Goal: Transaction & Acquisition: Purchase product/service

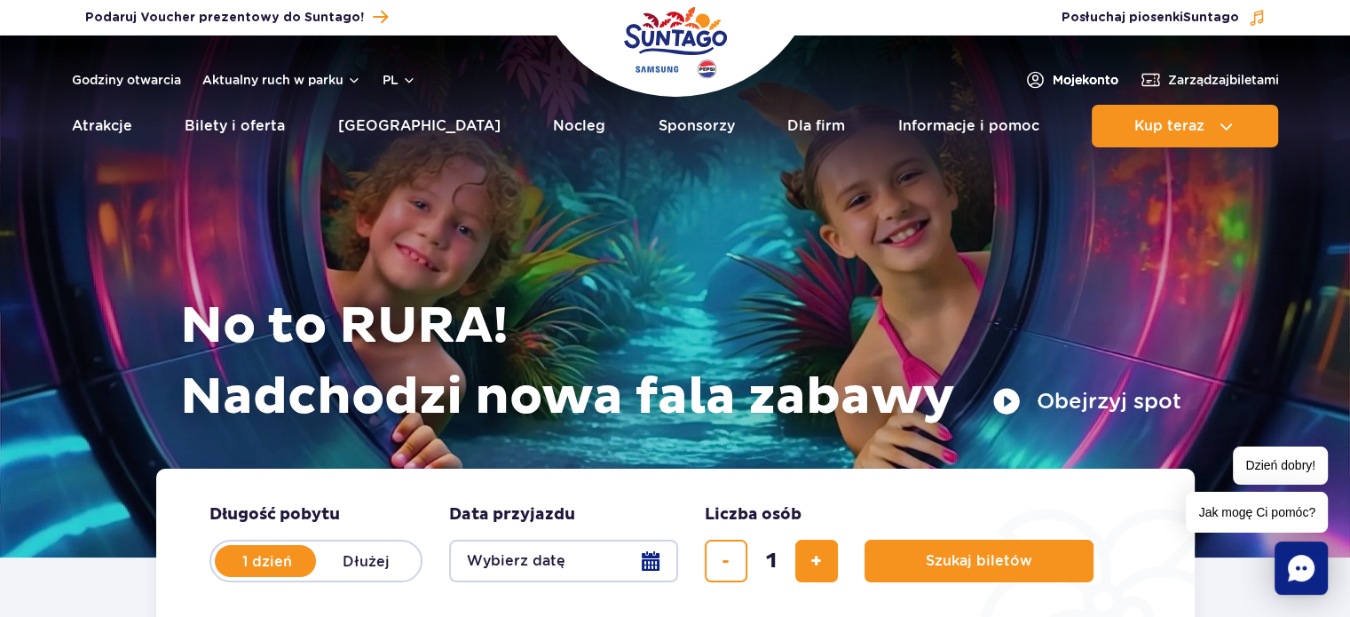
click at [1063, 74] on span "Moje konto" at bounding box center [1085, 80] width 66 height 18
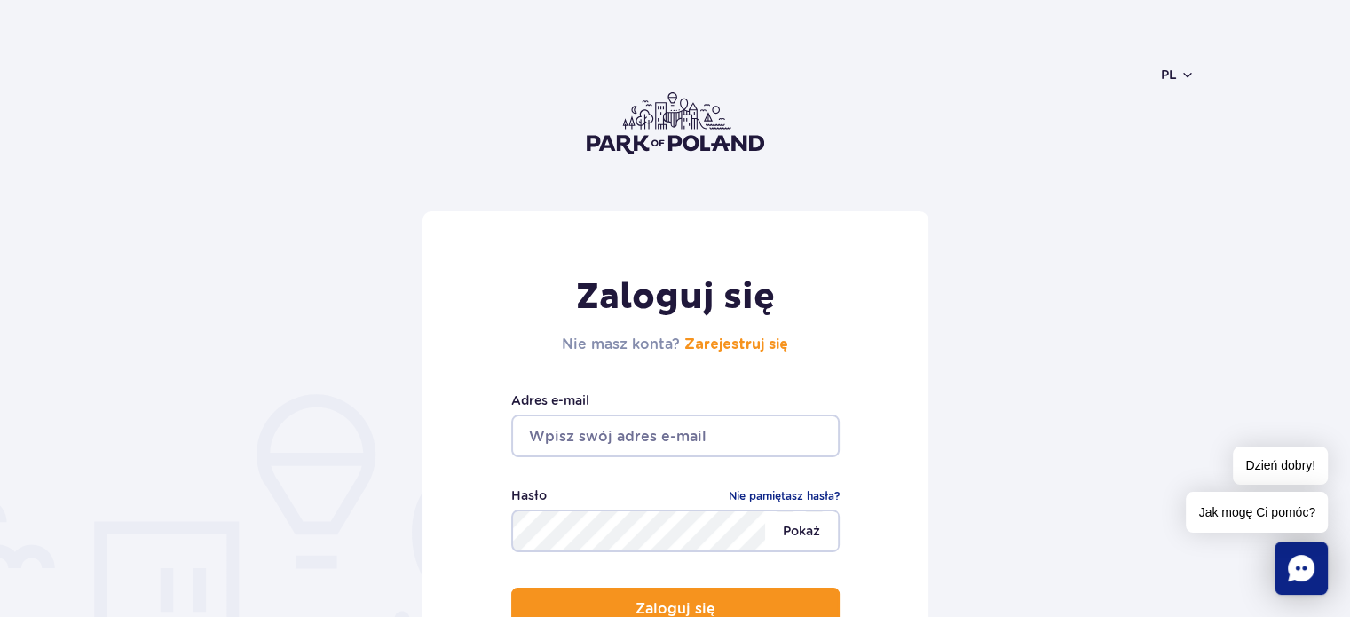
scroll to position [89, 0]
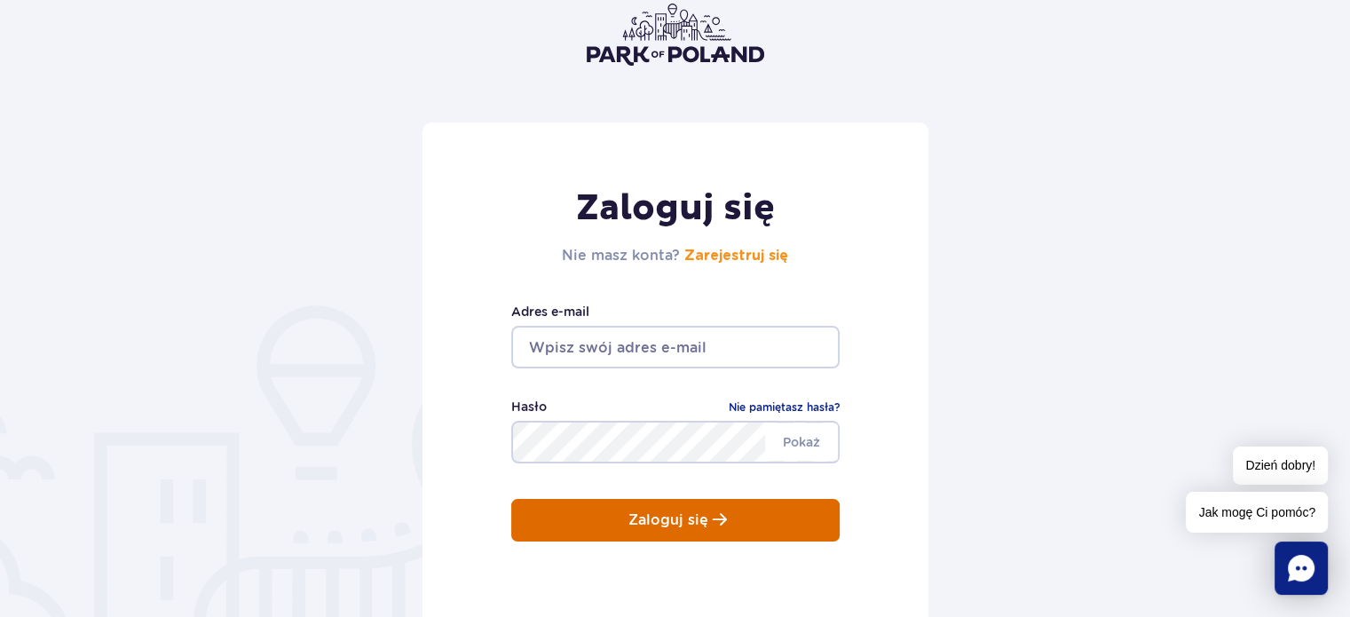
type input "januszlis68@wp.pl"
click at [689, 515] on p "Zaloguj się" at bounding box center [668, 520] width 80 height 16
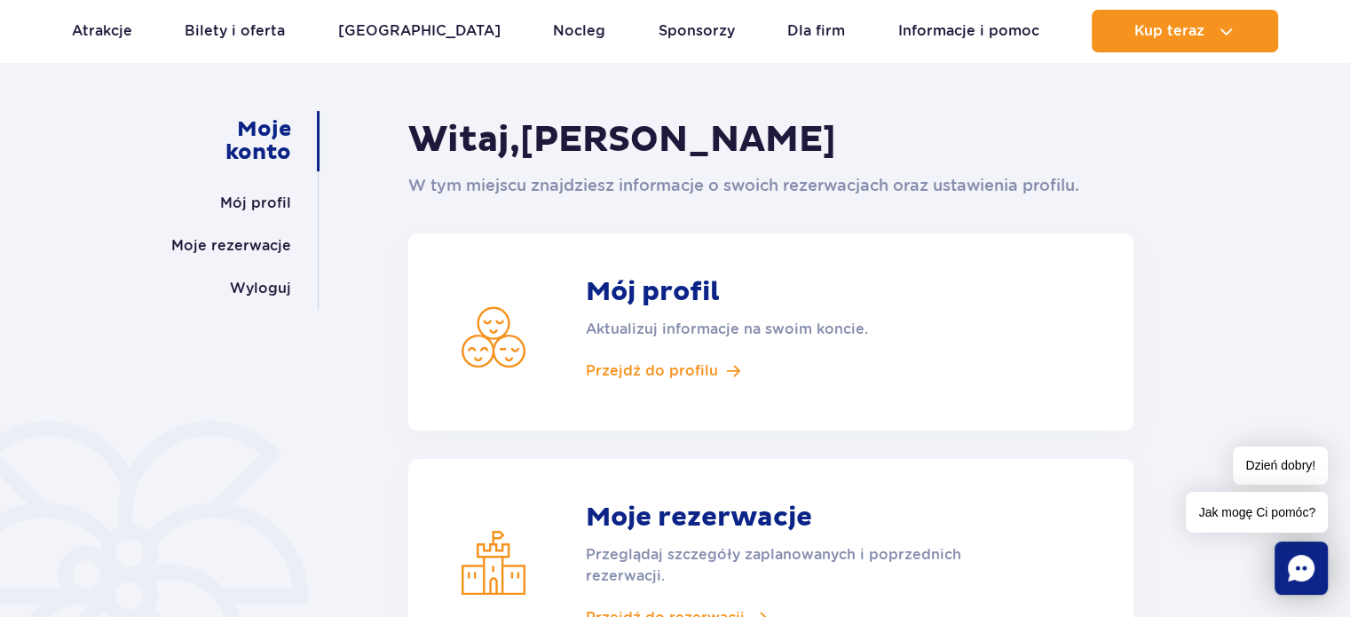
scroll to position [266, 0]
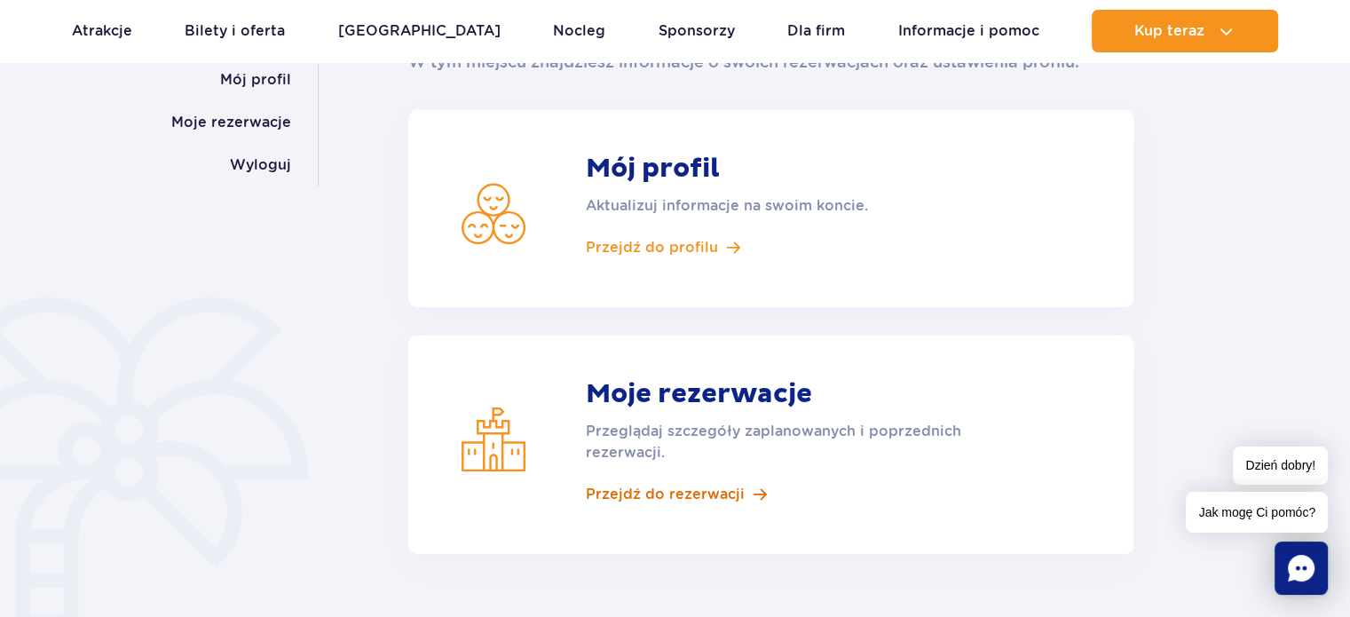
click at [697, 493] on span "Przejdź do rezerwacji" at bounding box center [665, 495] width 159 height 20
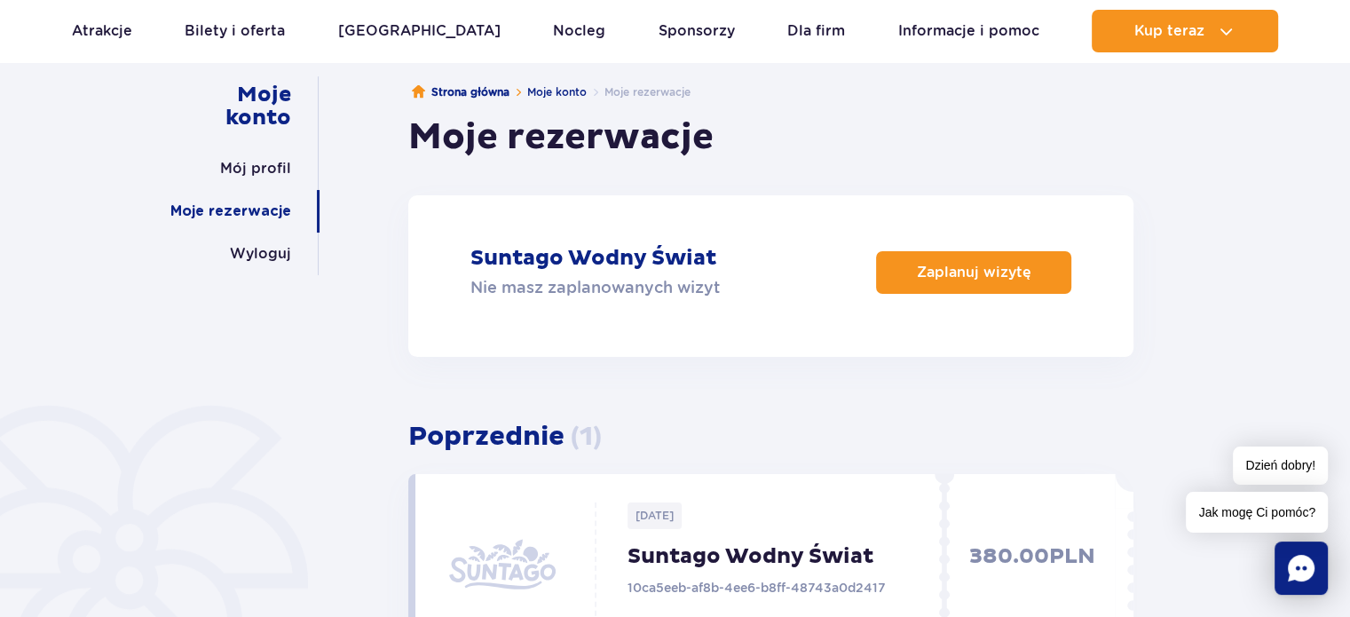
scroll to position [266, 0]
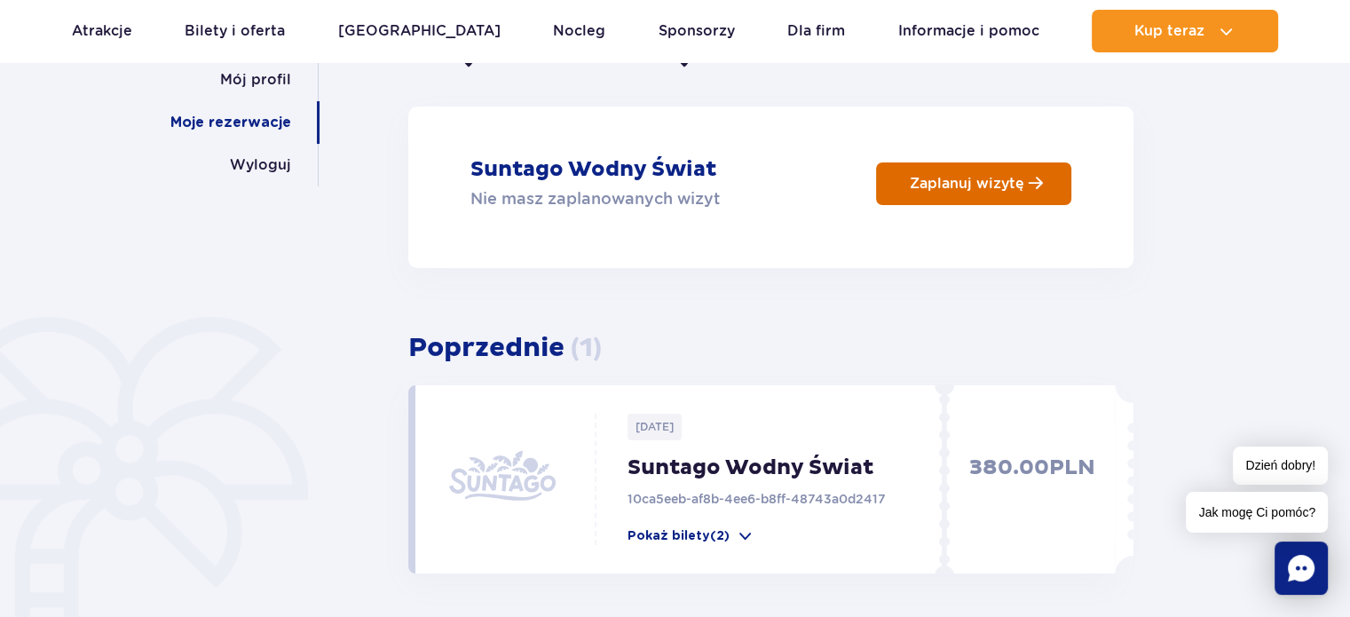
click at [985, 180] on p "Zaplanuj wizytę" at bounding box center [967, 183] width 114 height 17
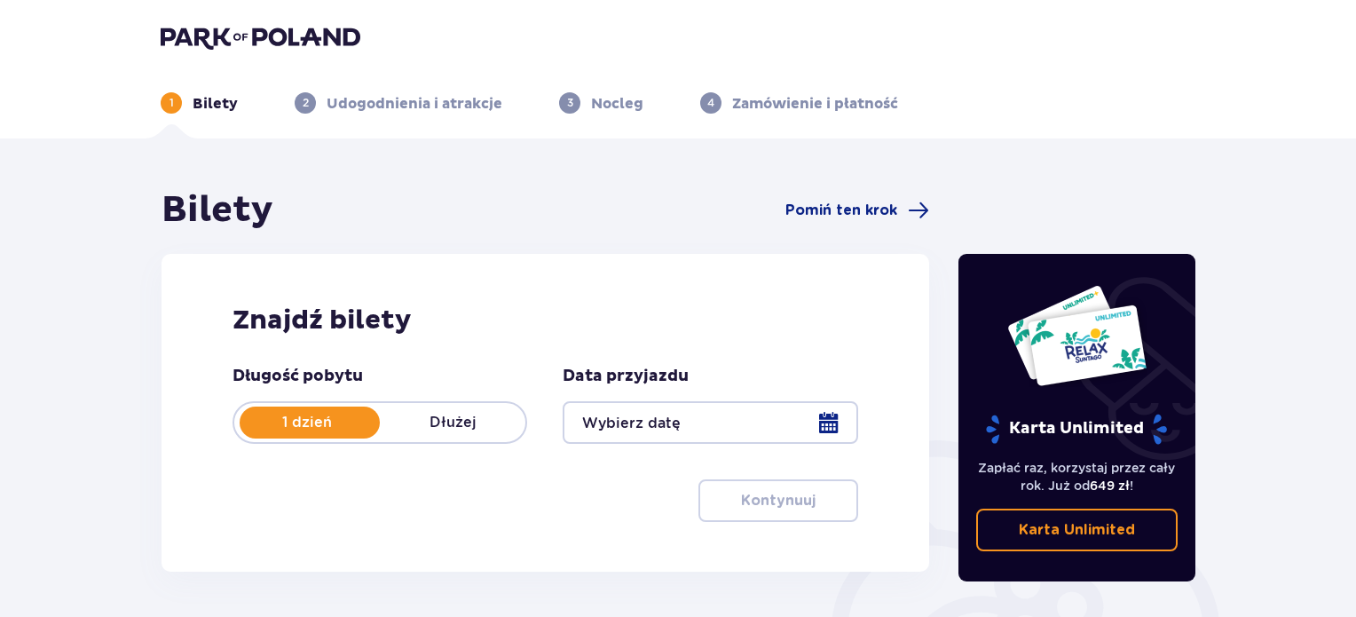
click at [767, 421] on div at bounding box center [710, 422] width 295 height 43
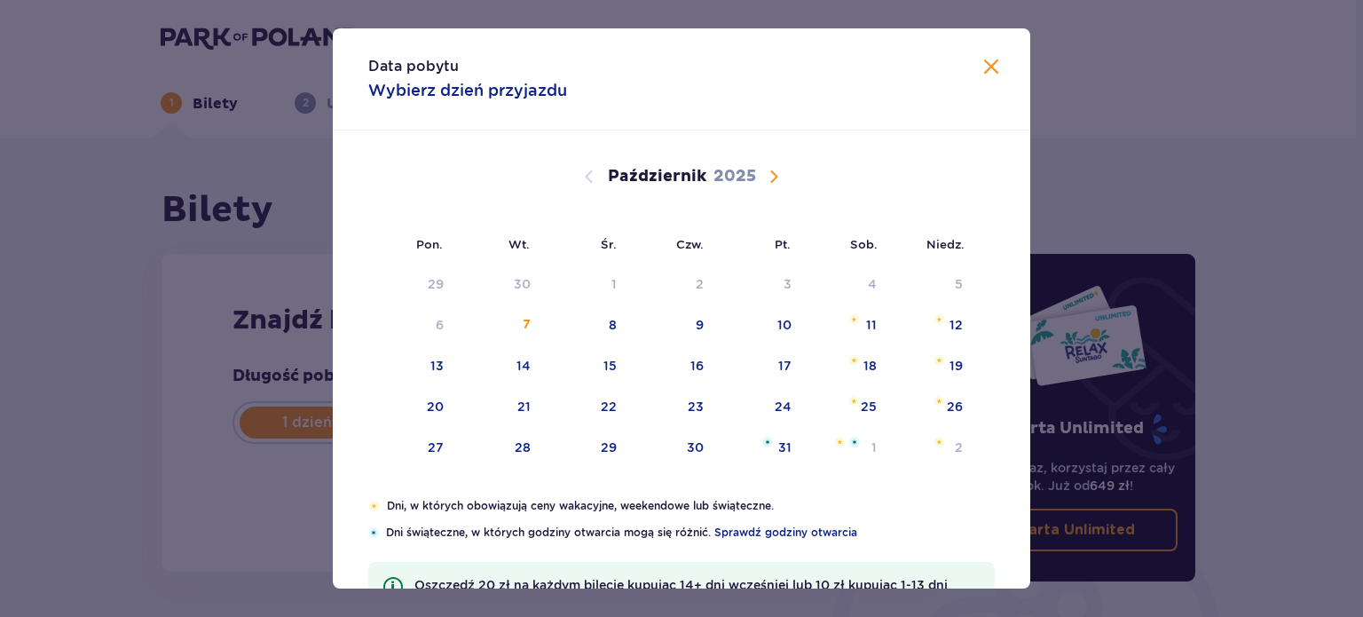
click at [773, 173] on span "Następny miesiąc" at bounding box center [773, 176] width 21 height 21
click at [520, 362] on div "11" at bounding box center [524, 366] width 11 height 18
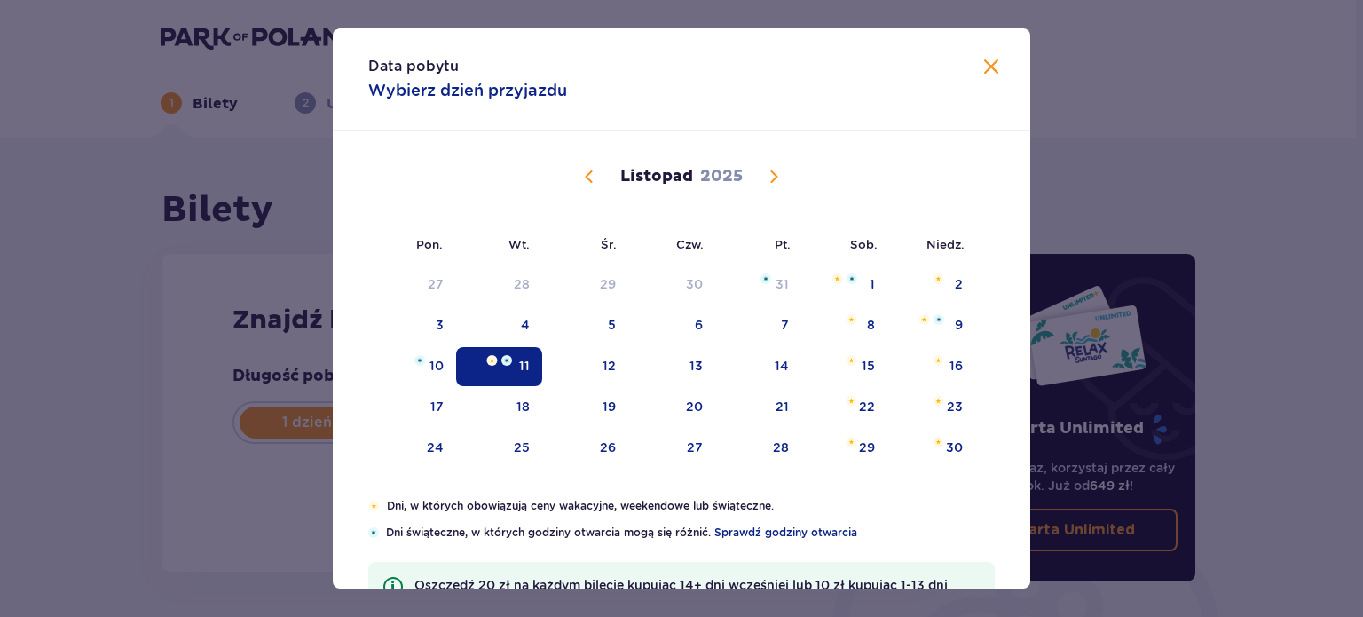
type input "11.11.25"
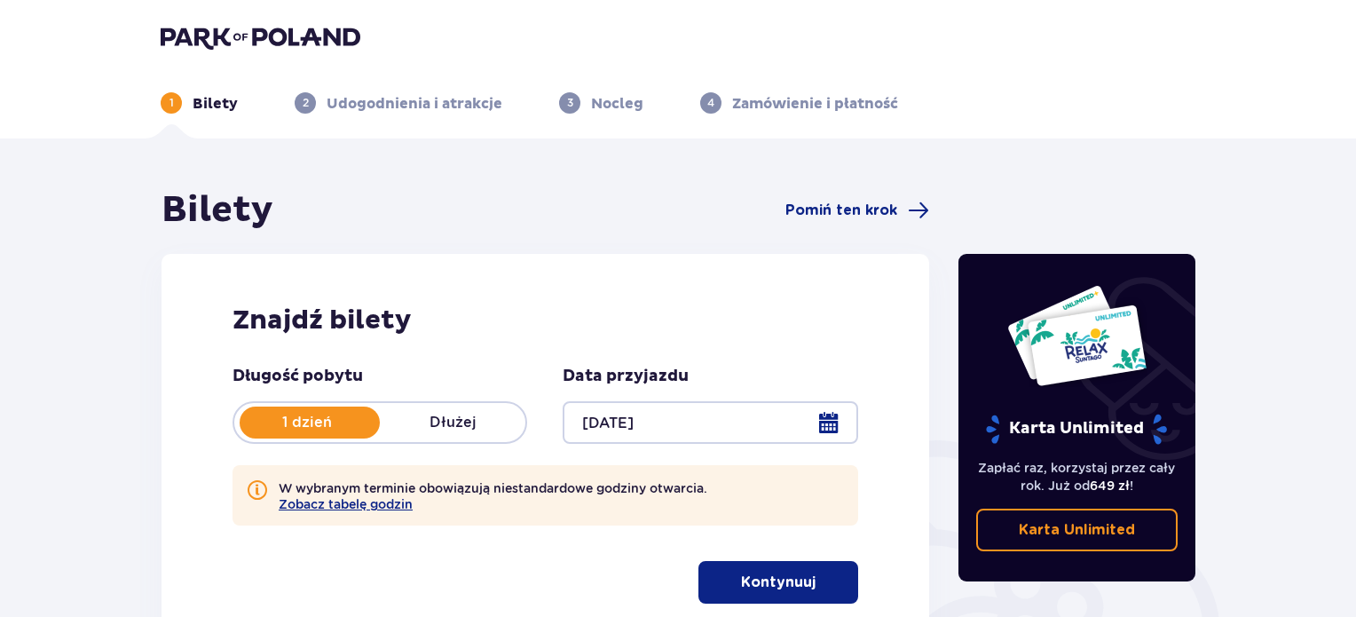
scroll to position [89, 0]
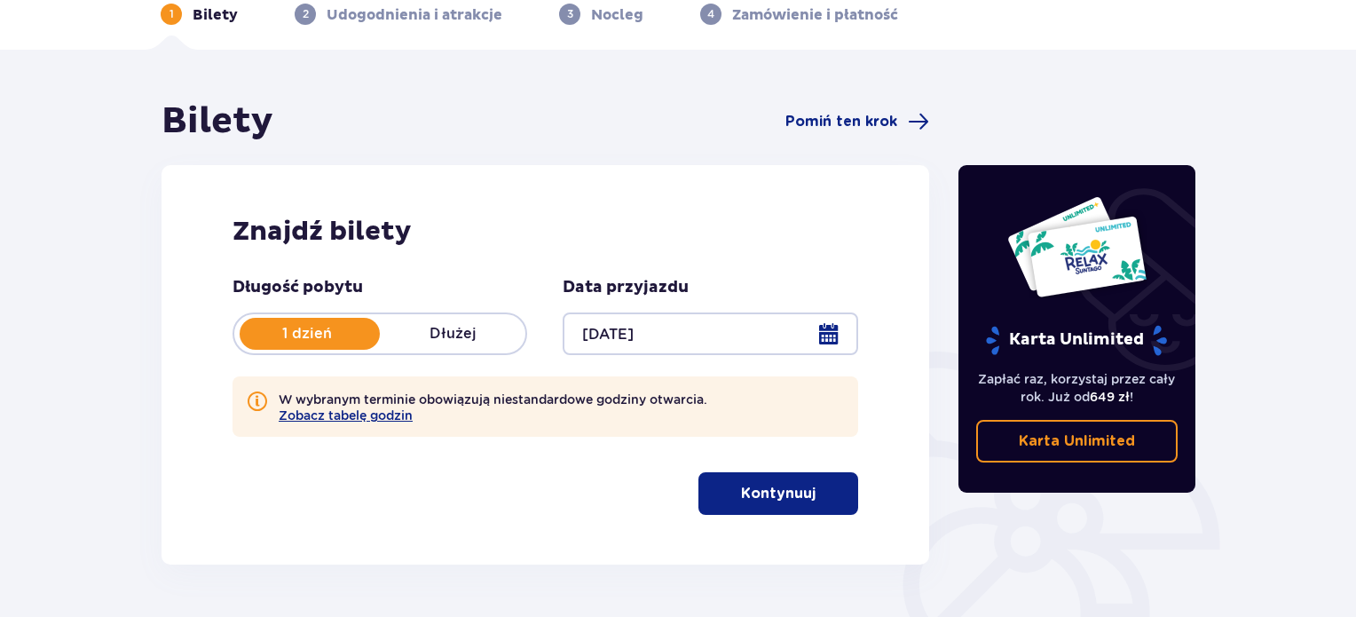
click at [753, 496] on p "Kontynuuj" at bounding box center [778, 494] width 75 height 20
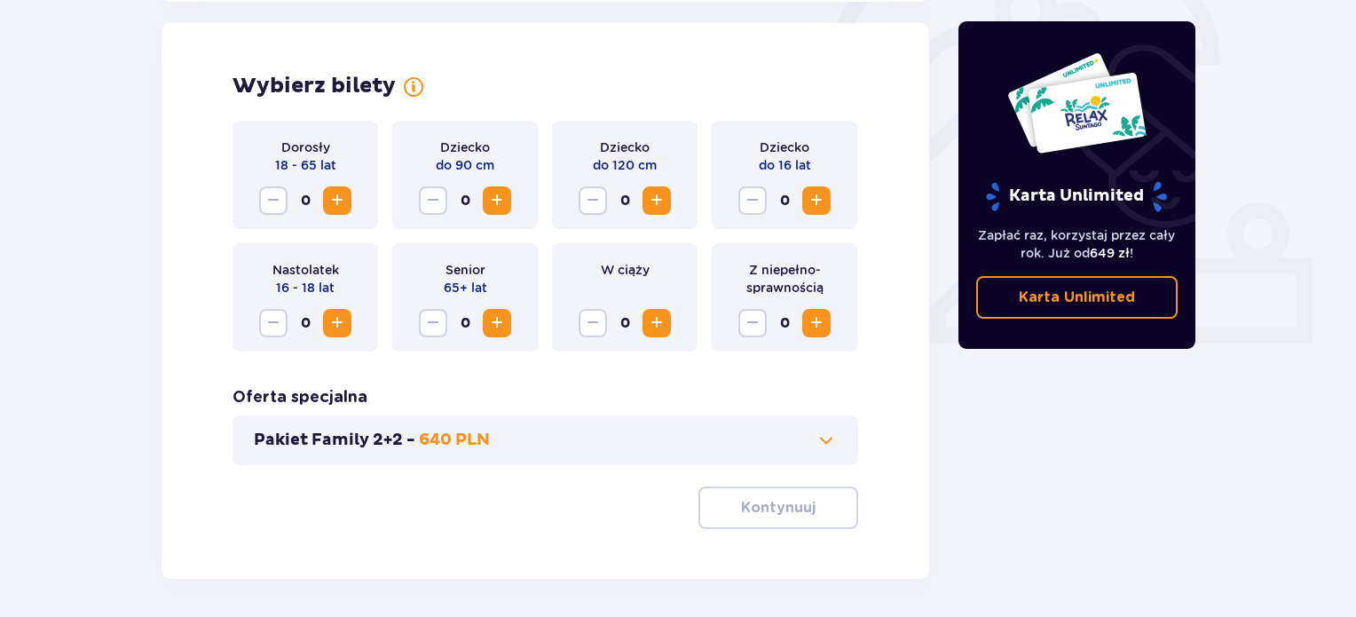
scroll to position [575, 0]
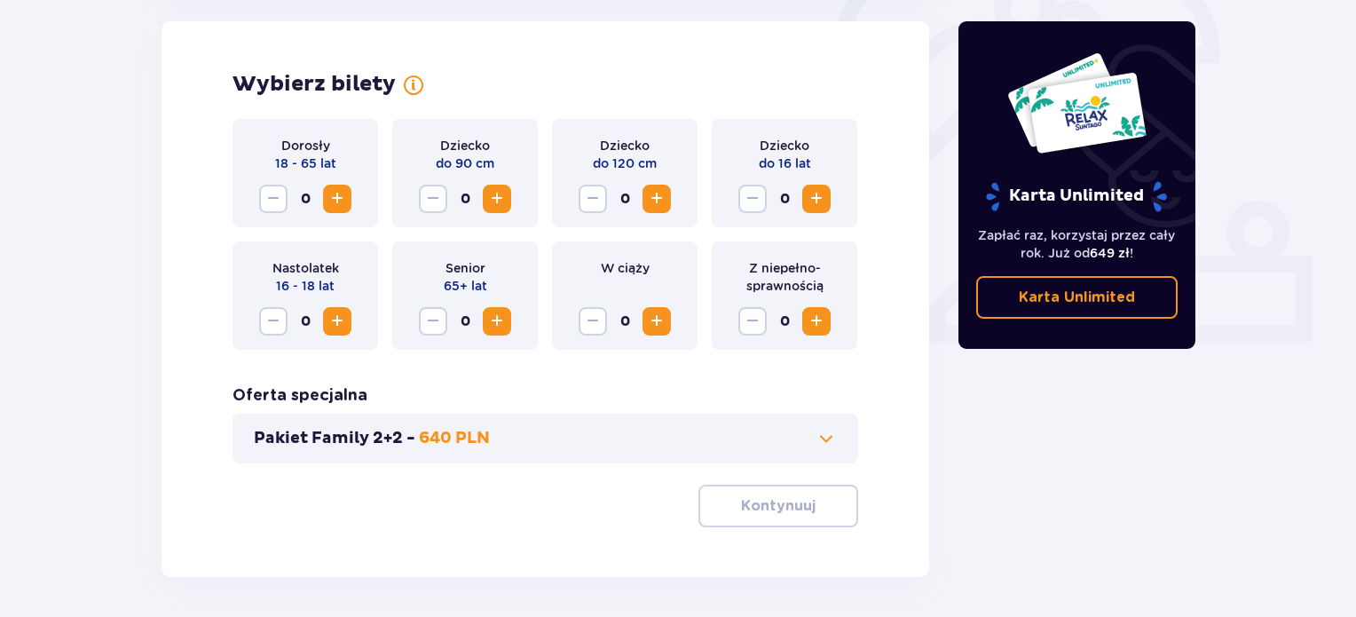
click at [338, 195] on span "Zwiększ" at bounding box center [337, 198] width 21 height 21
click at [826, 436] on span at bounding box center [826, 438] width 21 height 21
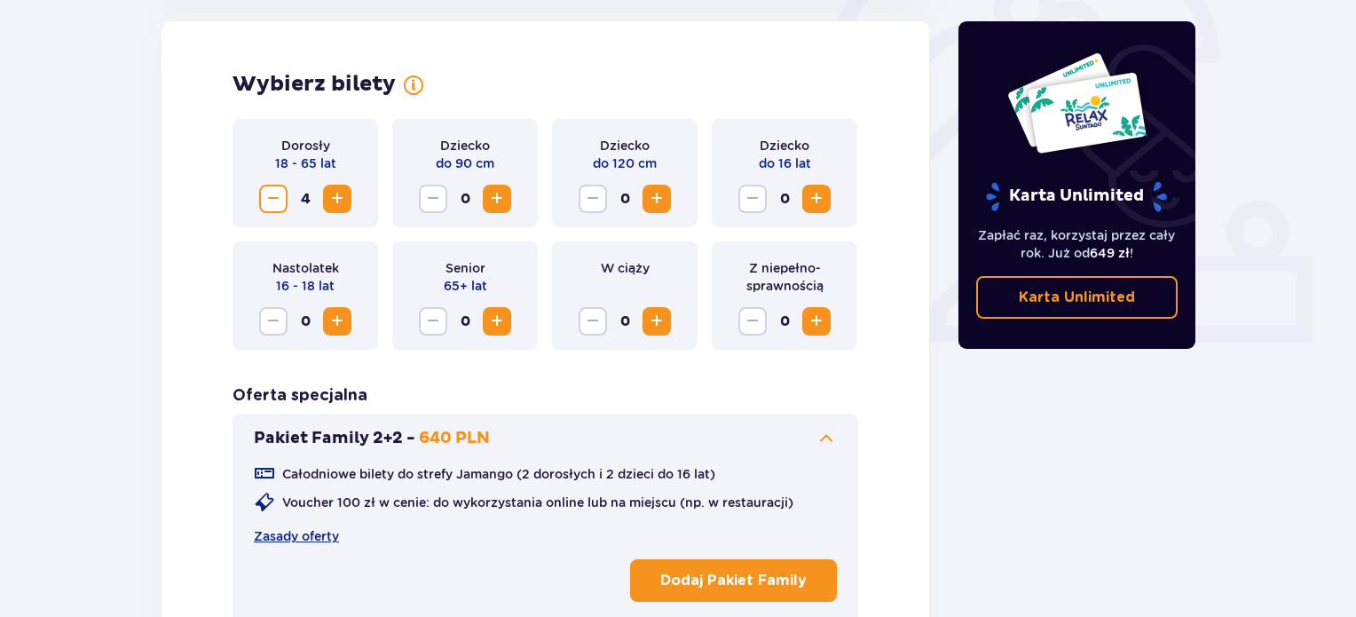
click at [825, 436] on span at bounding box center [826, 438] width 21 height 21
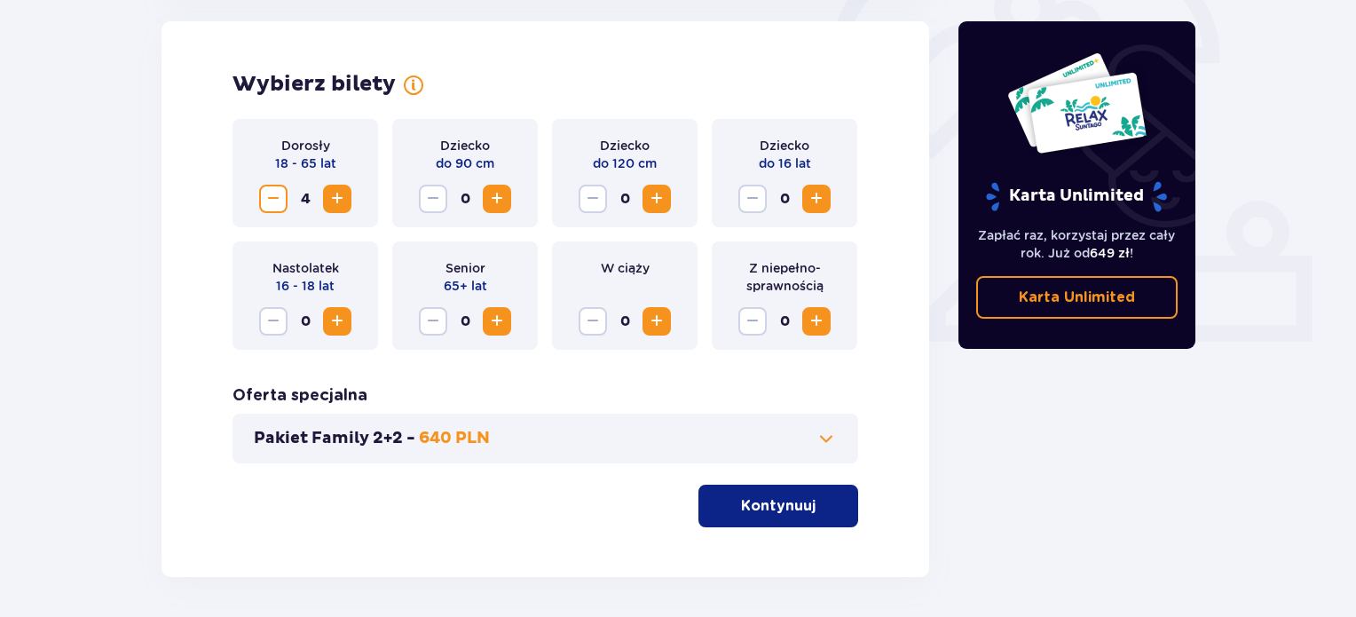
click at [788, 501] on p "Kontynuuj" at bounding box center [778, 506] width 75 height 20
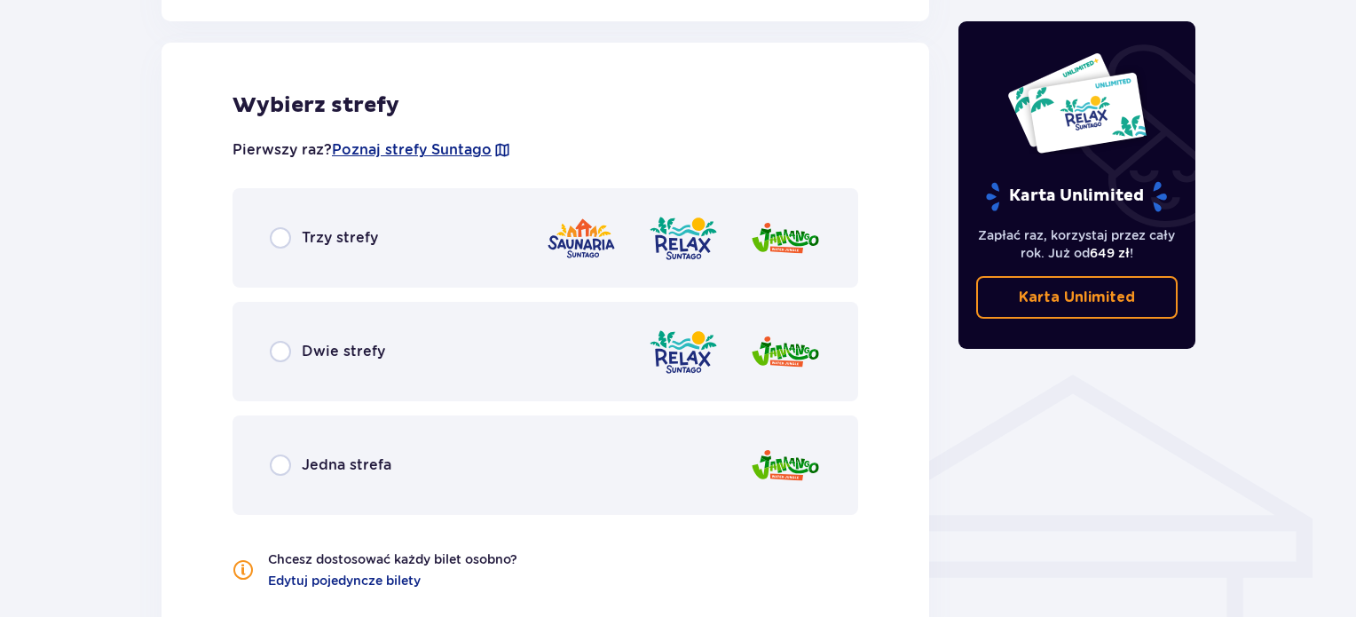
scroll to position [1068, 0]
click at [280, 237] on input "radio" at bounding box center [280, 236] width 21 height 21
radio input "true"
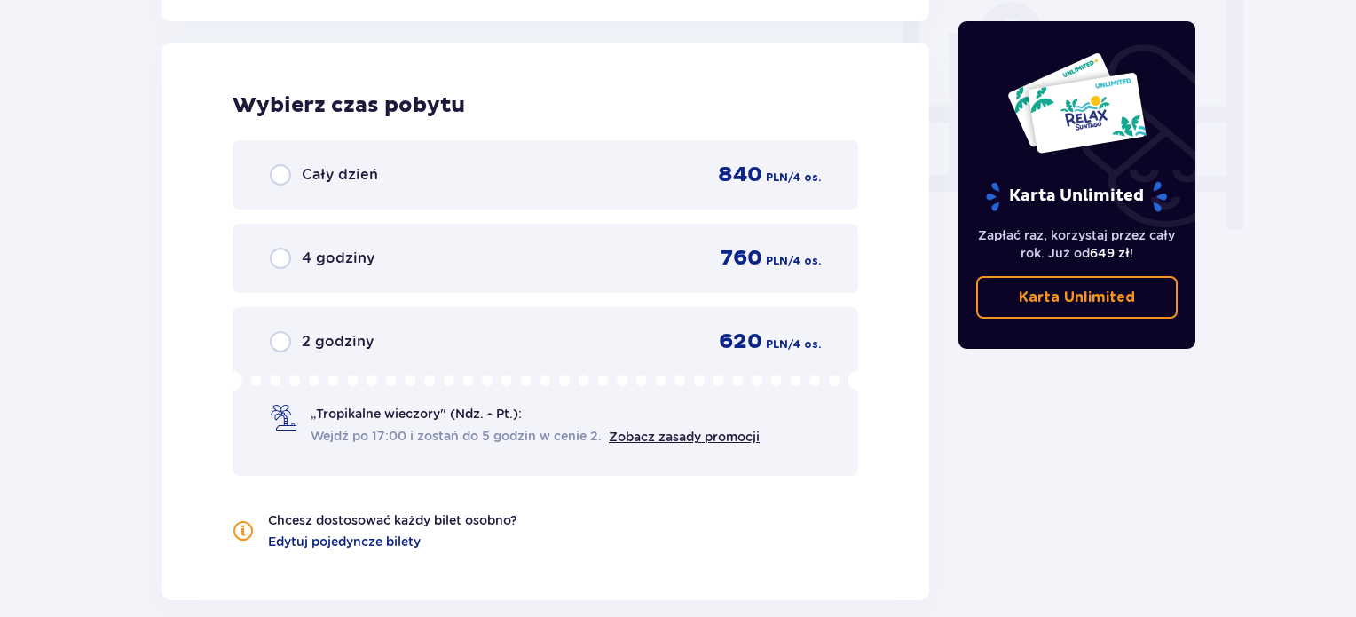
scroll to position [1685, 0]
click at [277, 173] on input "radio" at bounding box center [280, 173] width 21 height 21
radio input "true"
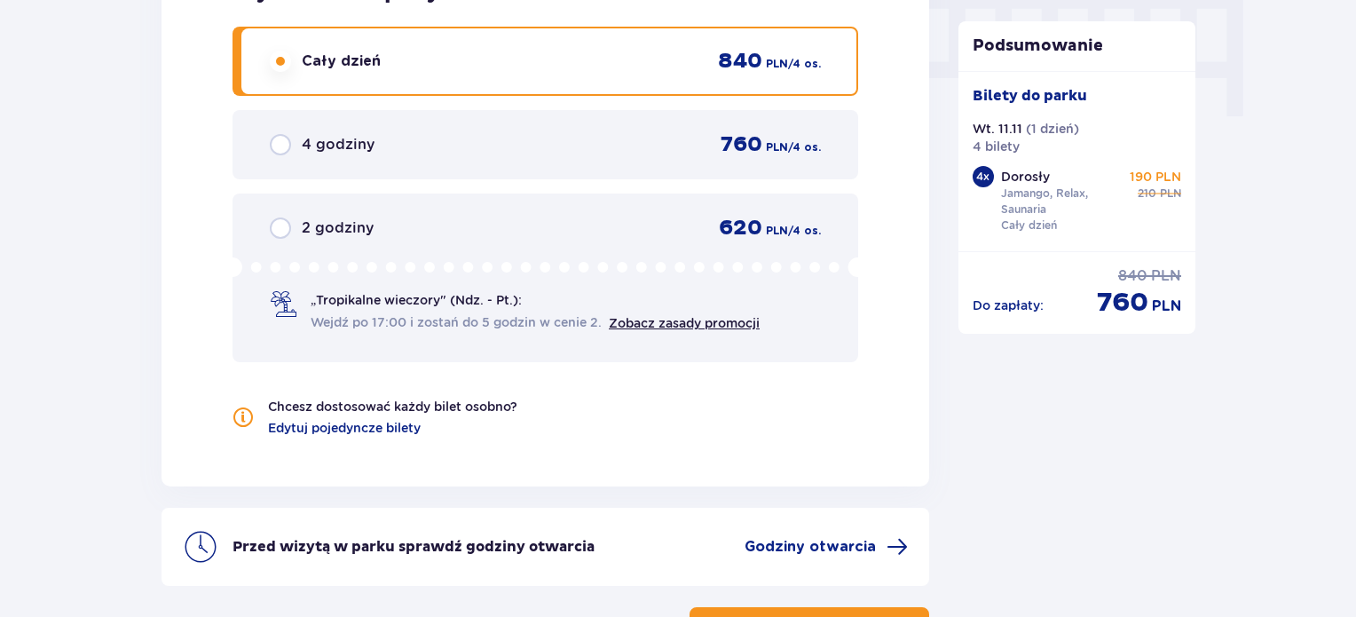
scroll to position [1921, 0]
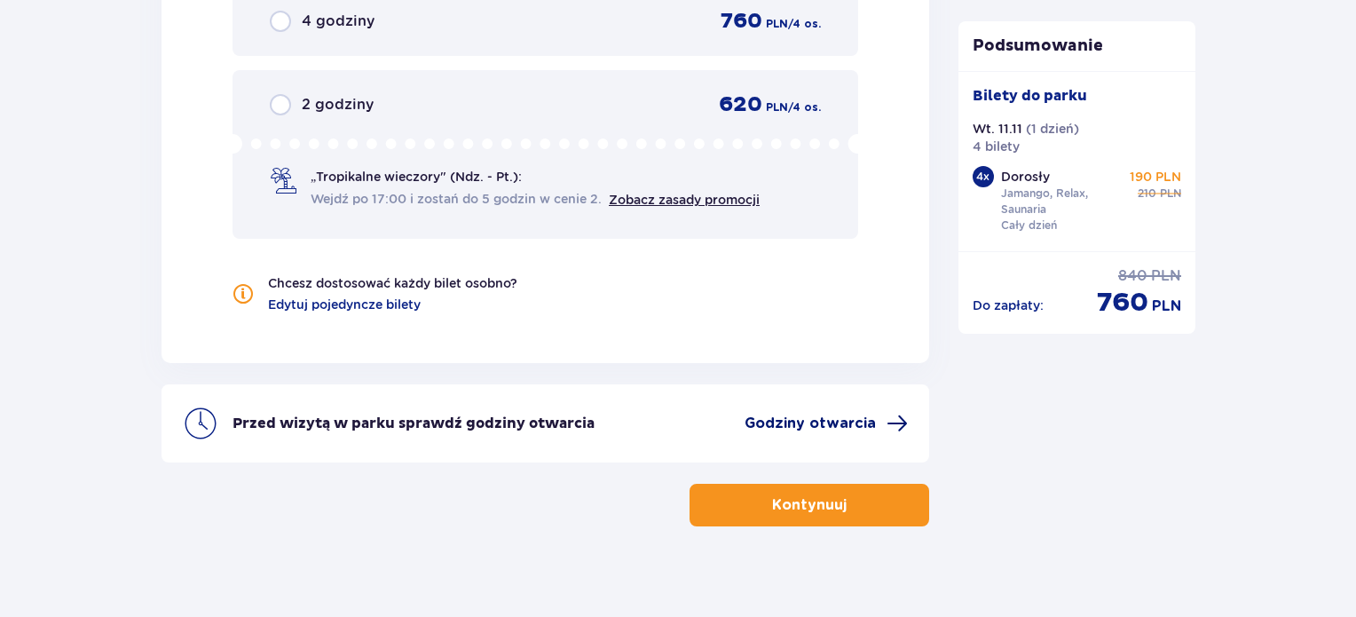
click at [851, 417] on span "Godziny otwarcia" at bounding box center [810, 424] width 131 height 20
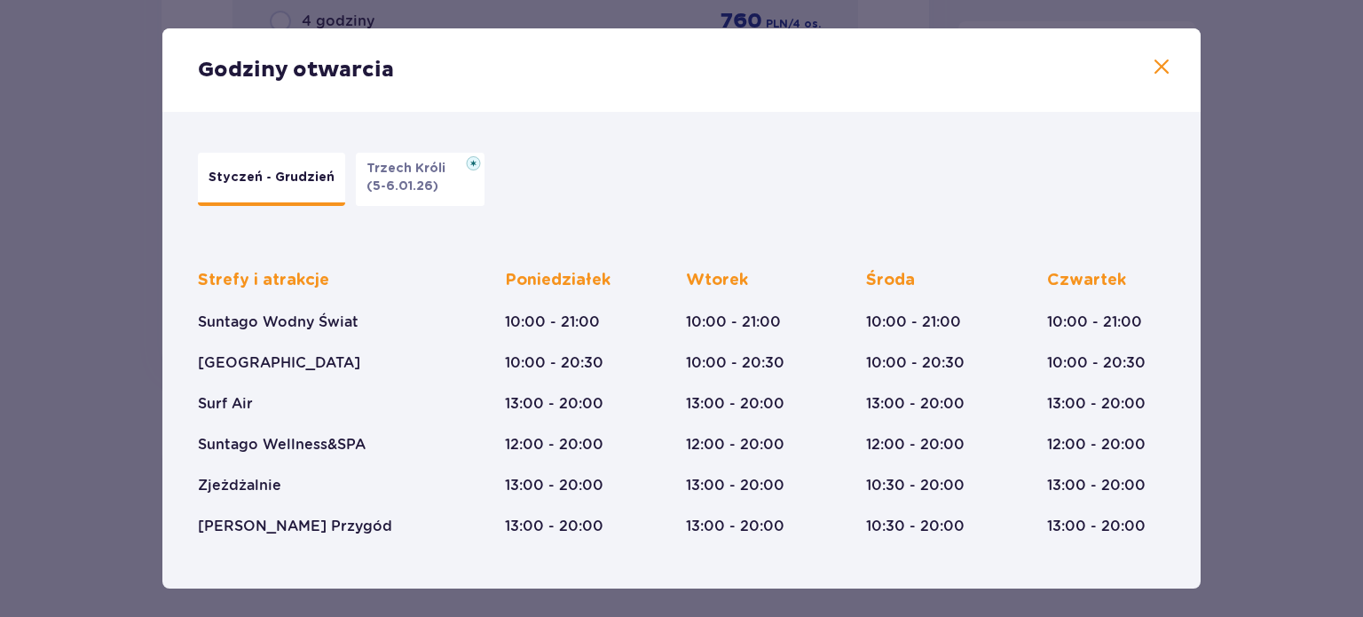
click at [1164, 72] on span at bounding box center [1161, 67] width 21 height 21
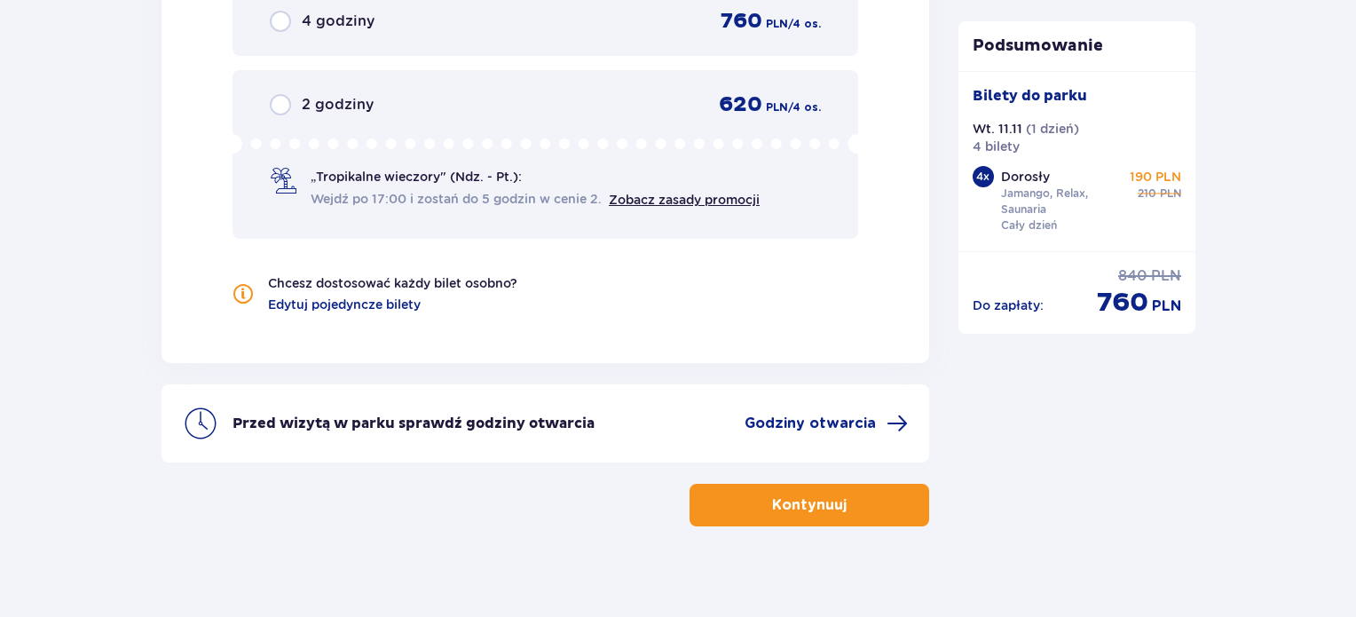
click at [833, 498] on button "Kontynuuj" at bounding box center [810, 505] width 240 height 43
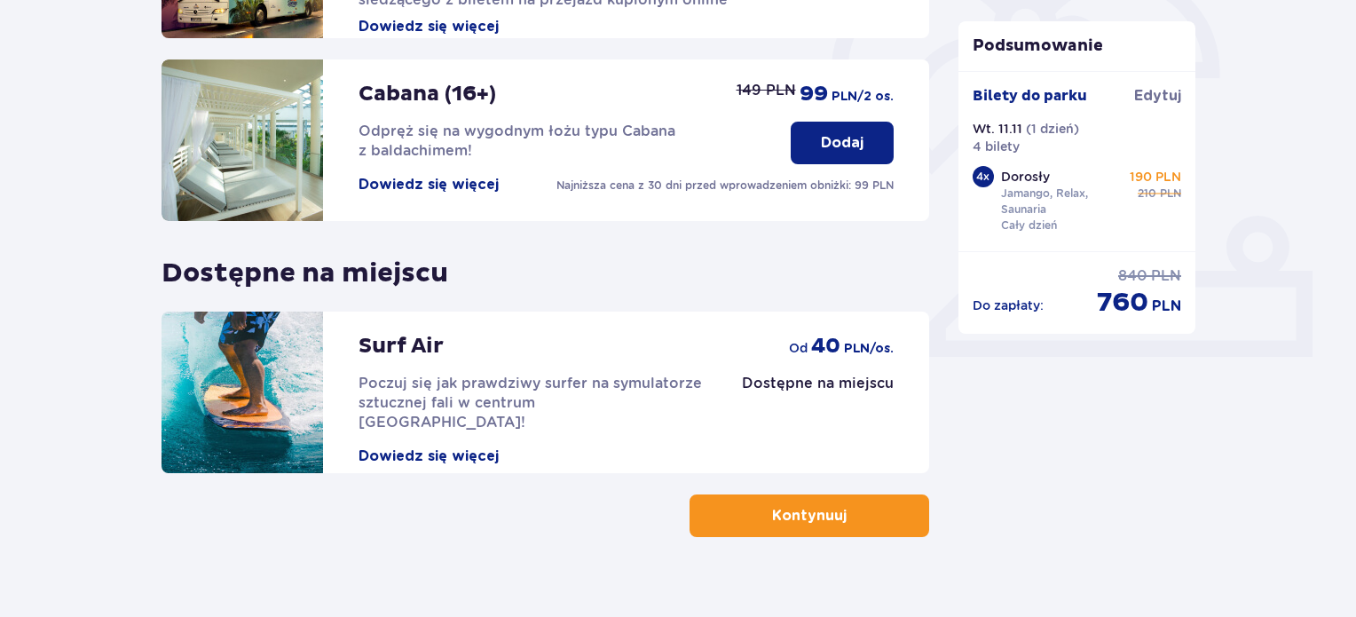
scroll to position [586, 0]
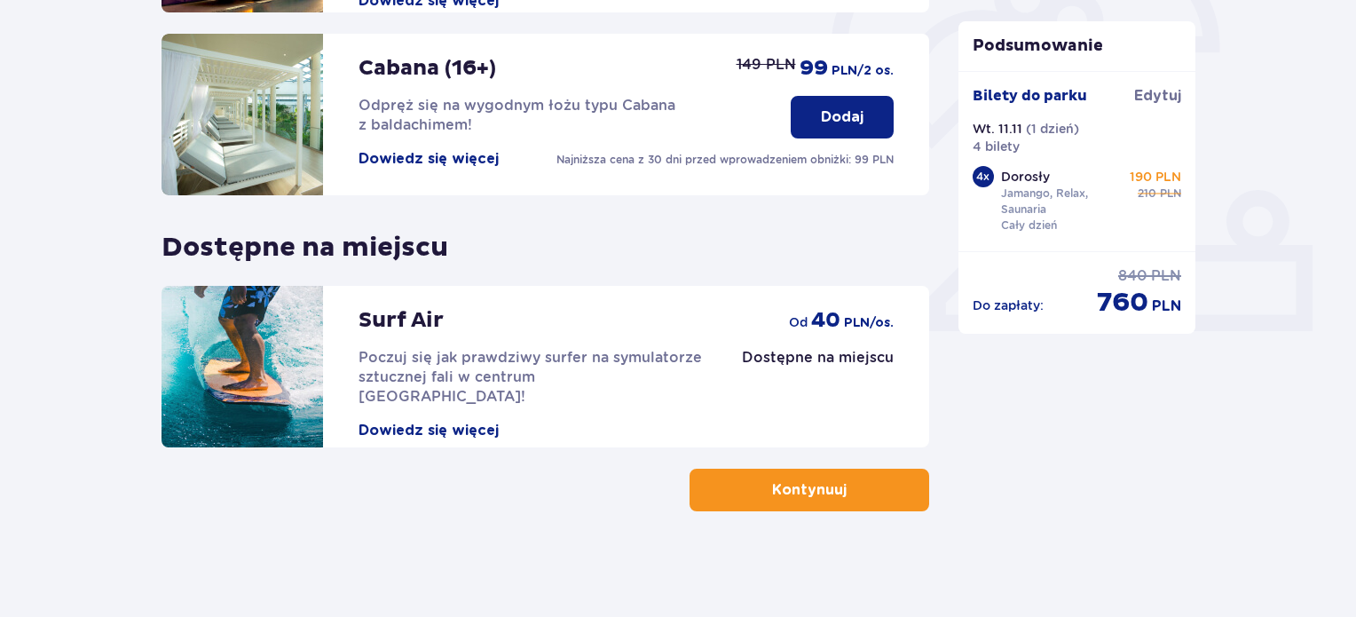
click at [806, 482] on p "Kontynuuj" at bounding box center [809, 490] width 75 height 20
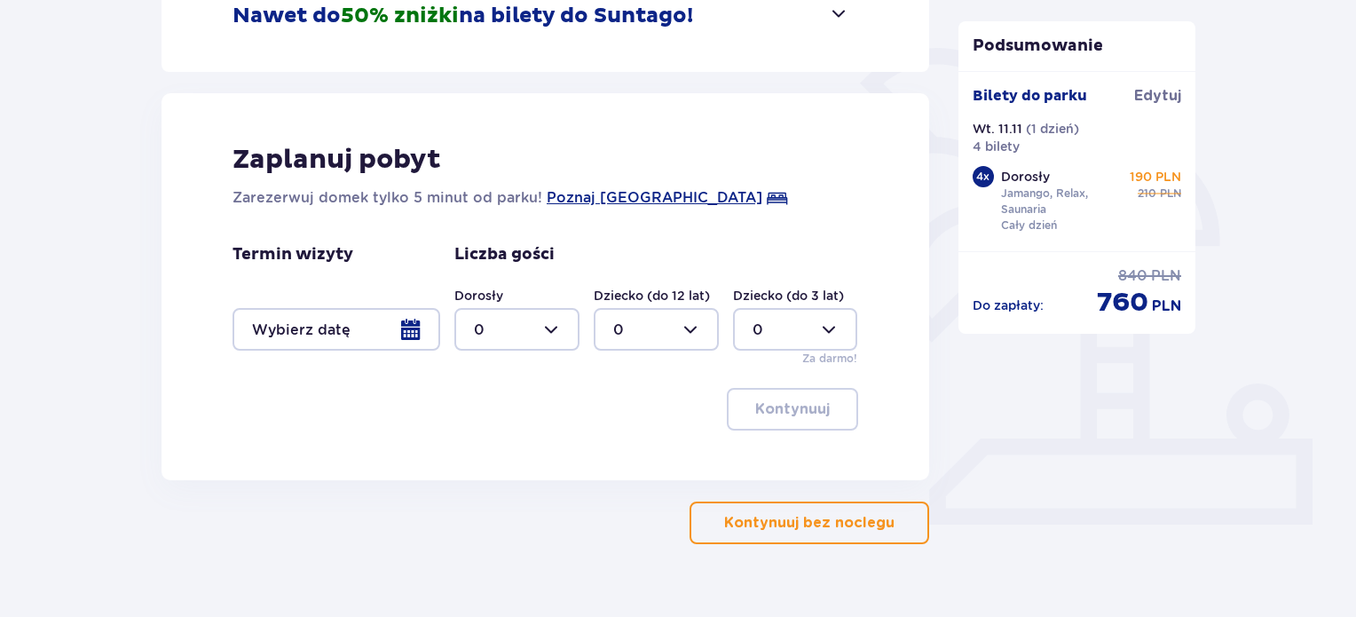
scroll to position [425, 0]
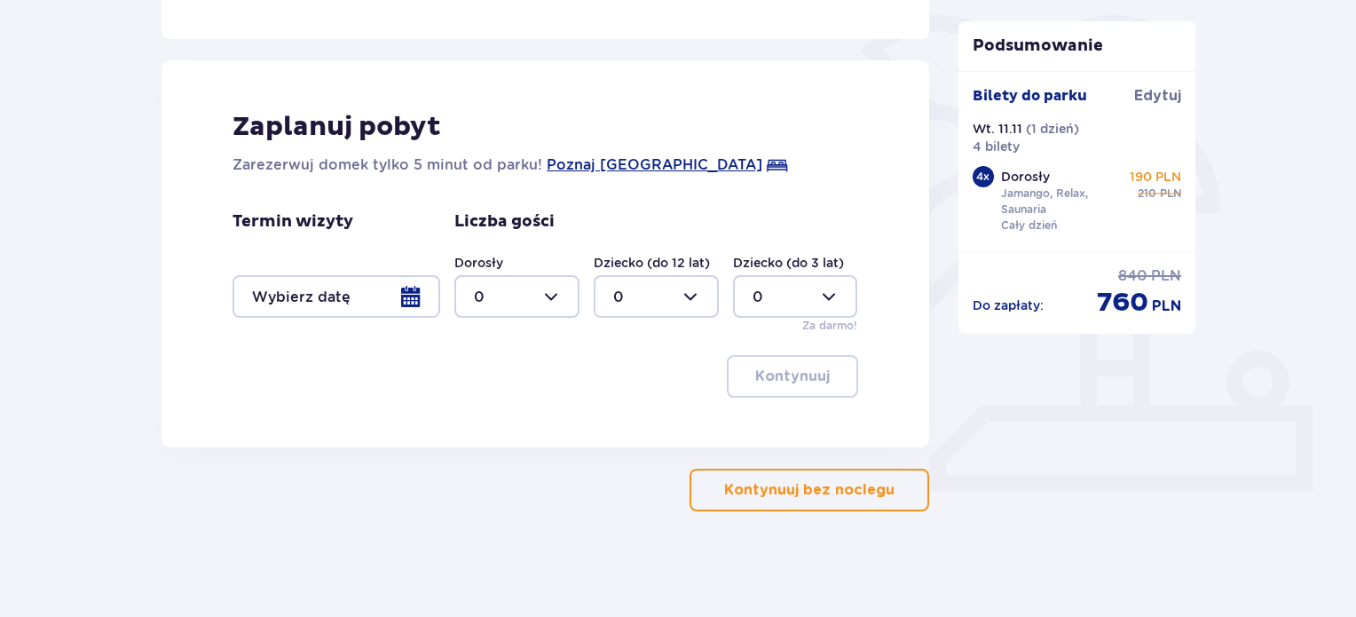
click at [825, 480] on p "Kontynuuj bez noclegu" at bounding box center [809, 490] width 170 height 20
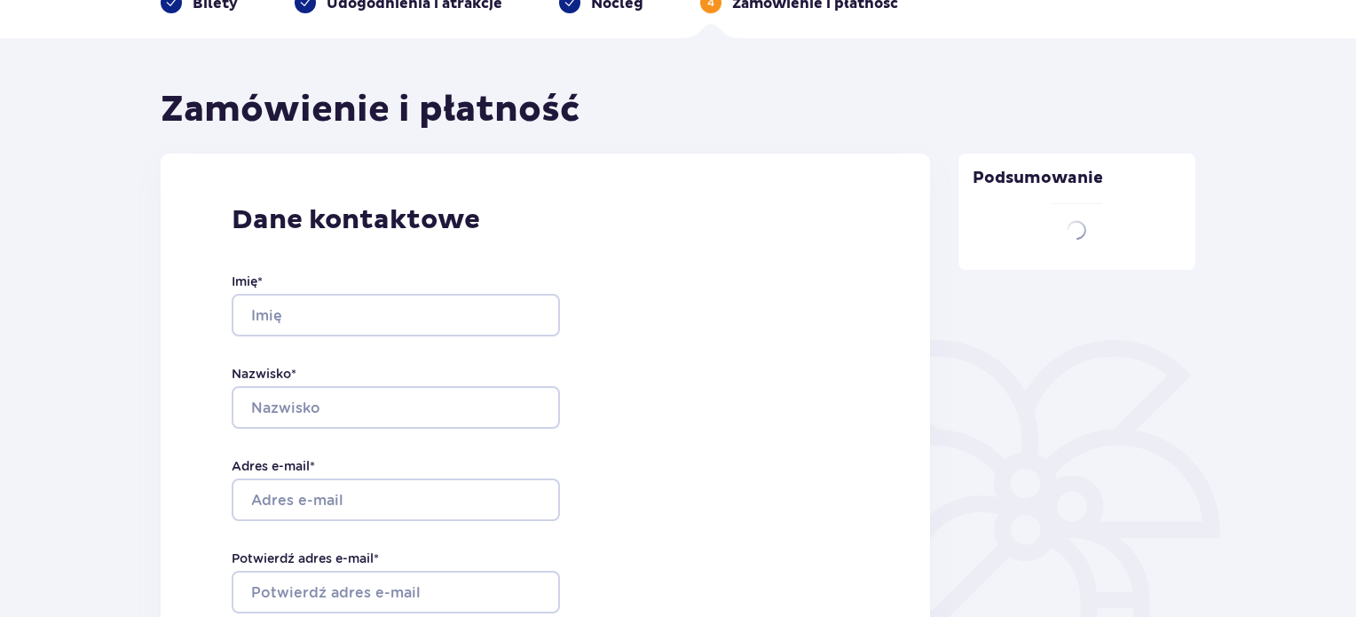
type input "JANUSZ"
type input "LIS"
type input "[EMAIL_ADDRESS][DOMAIN_NAME]"
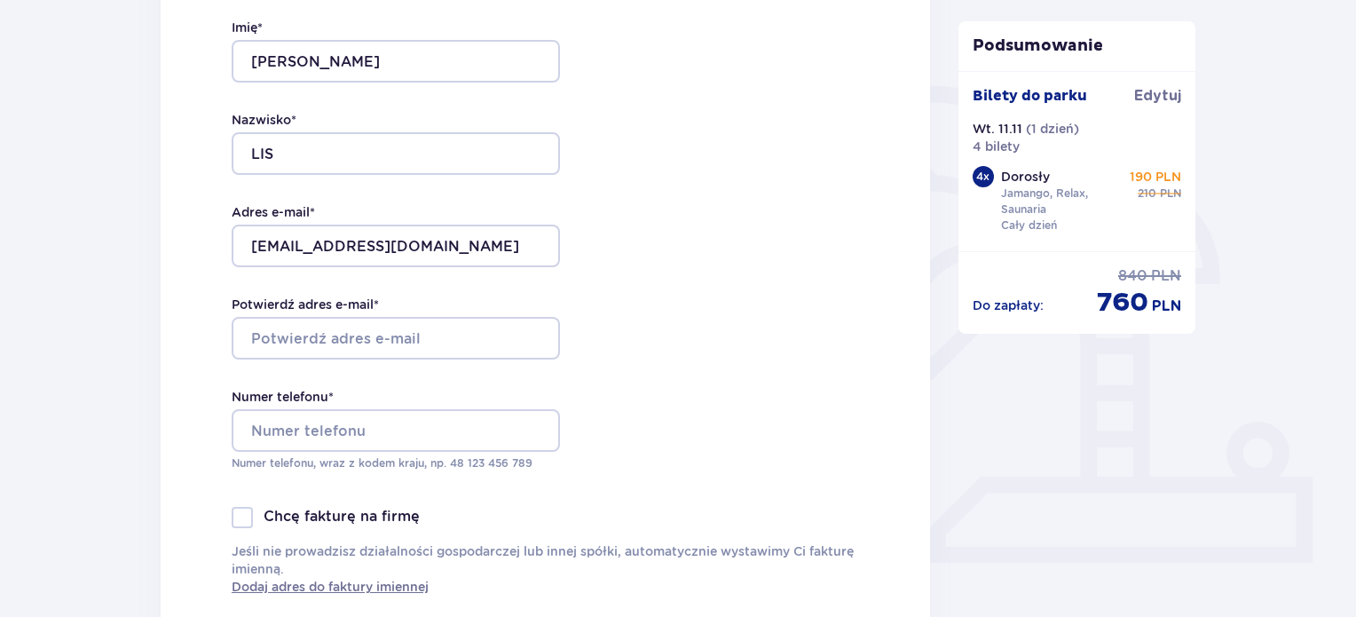
scroll to position [355, 0]
click at [385, 336] on input "Potwierdź adres e-mail *" at bounding box center [396, 337] width 328 height 43
type input "[EMAIL_ADDRESS][DOMAIN_NAME]"
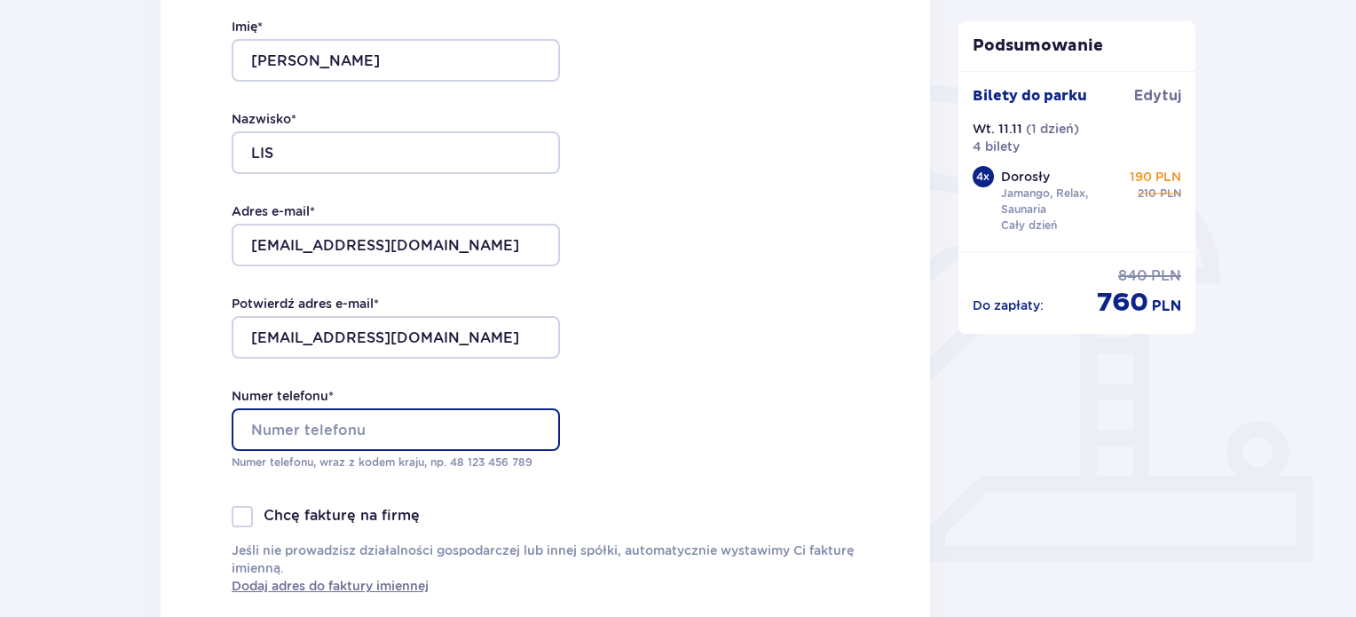
type input "539611692"
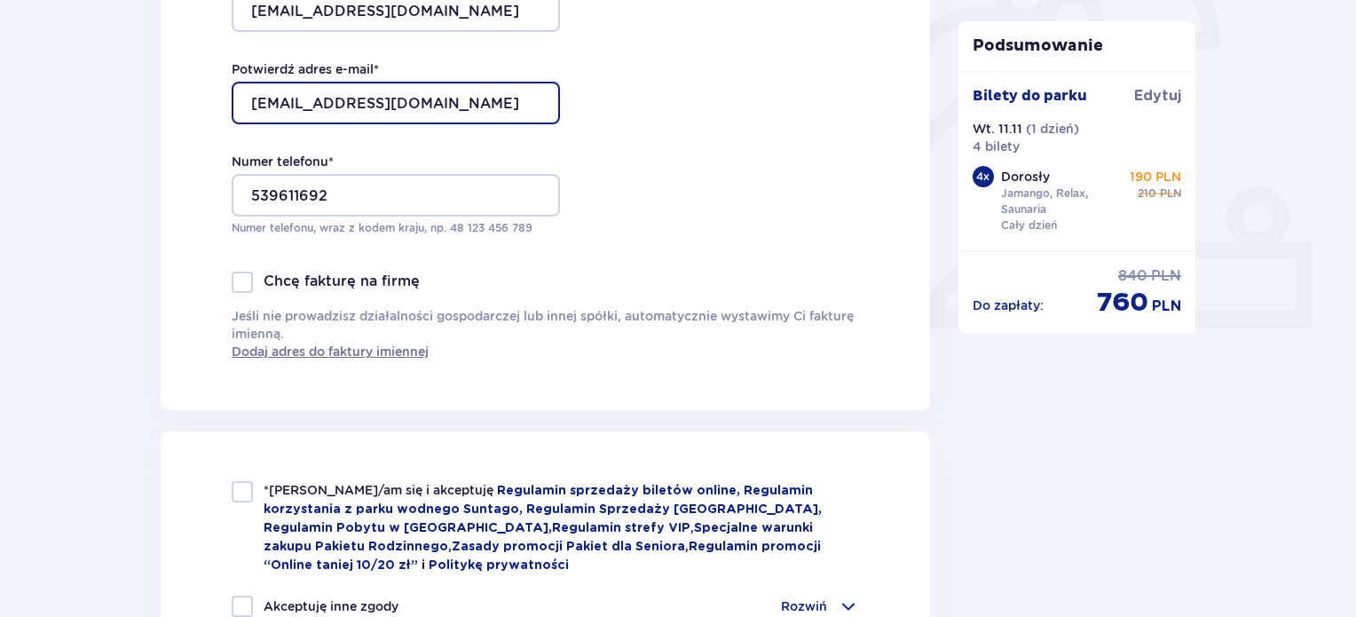
scroll to position [621, 0]
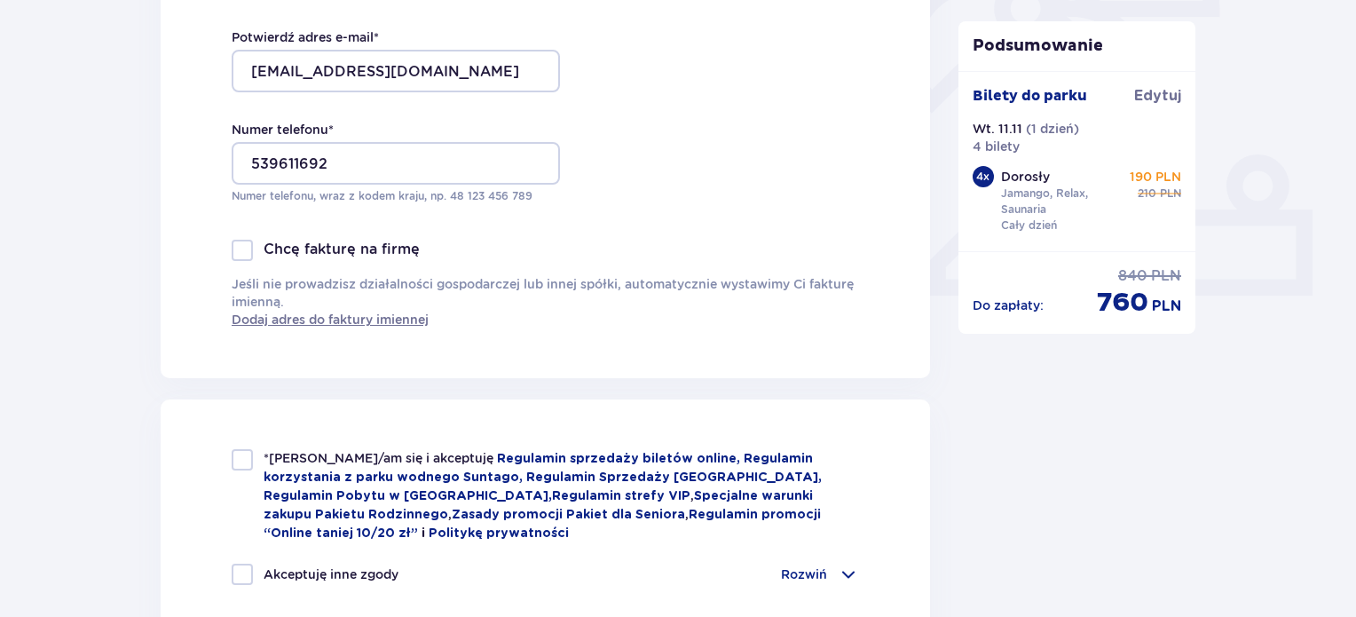
click at [241, 456] on div at bounding box center [242, 459] width 21 height 21
checkbox input "true"
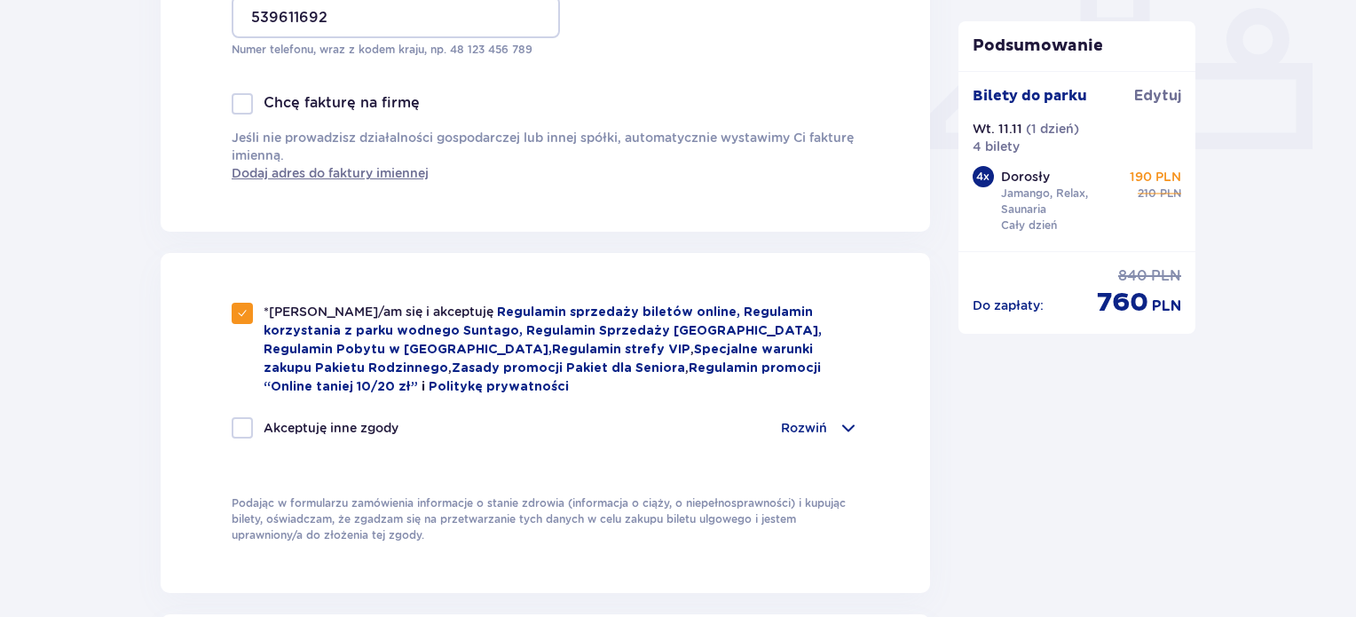
scroll to position [799, 0]
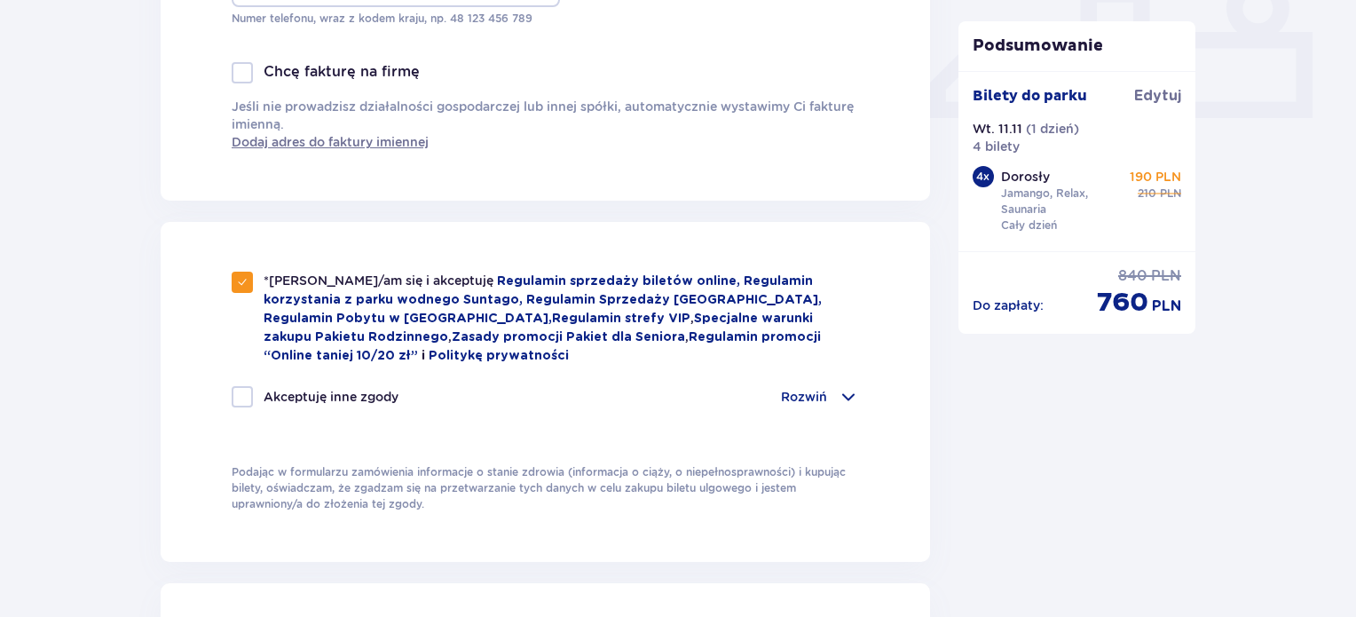
click at [247, 390] on div at bounding box center [242, 396] width 21 height 21
checkbox input "true"
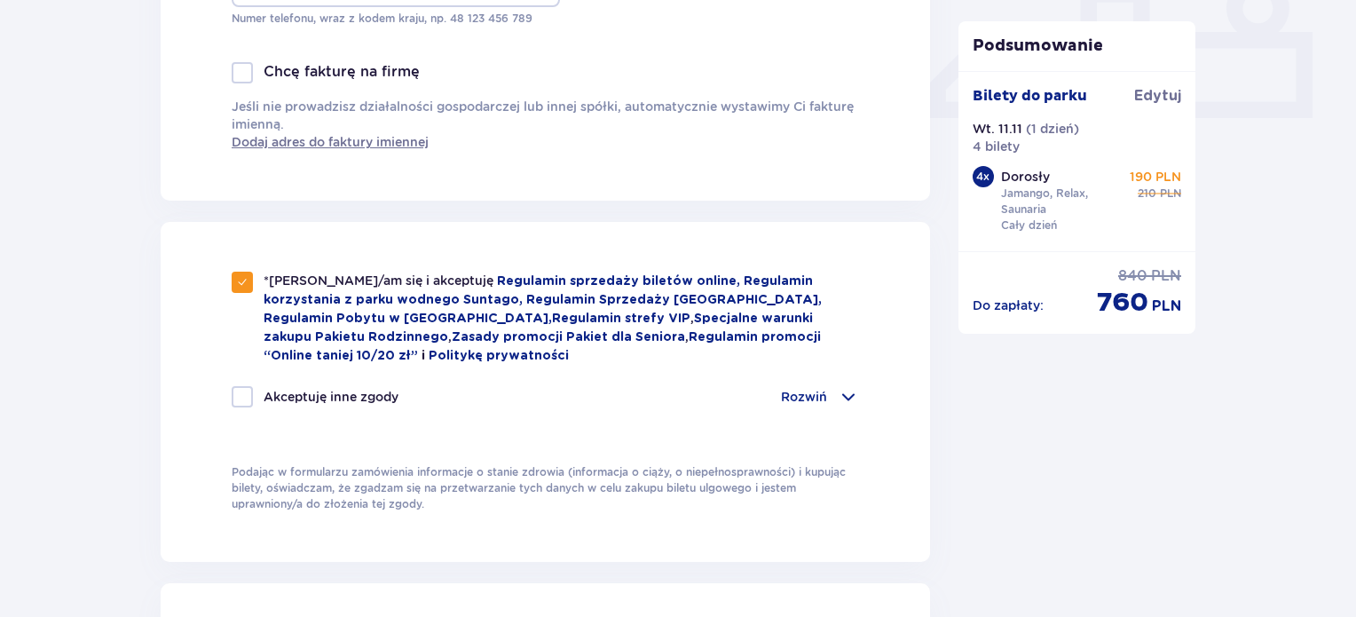
checkbox input "true"
click at [848, 391] on span at bounding box center [848, 396] width 21 height 21
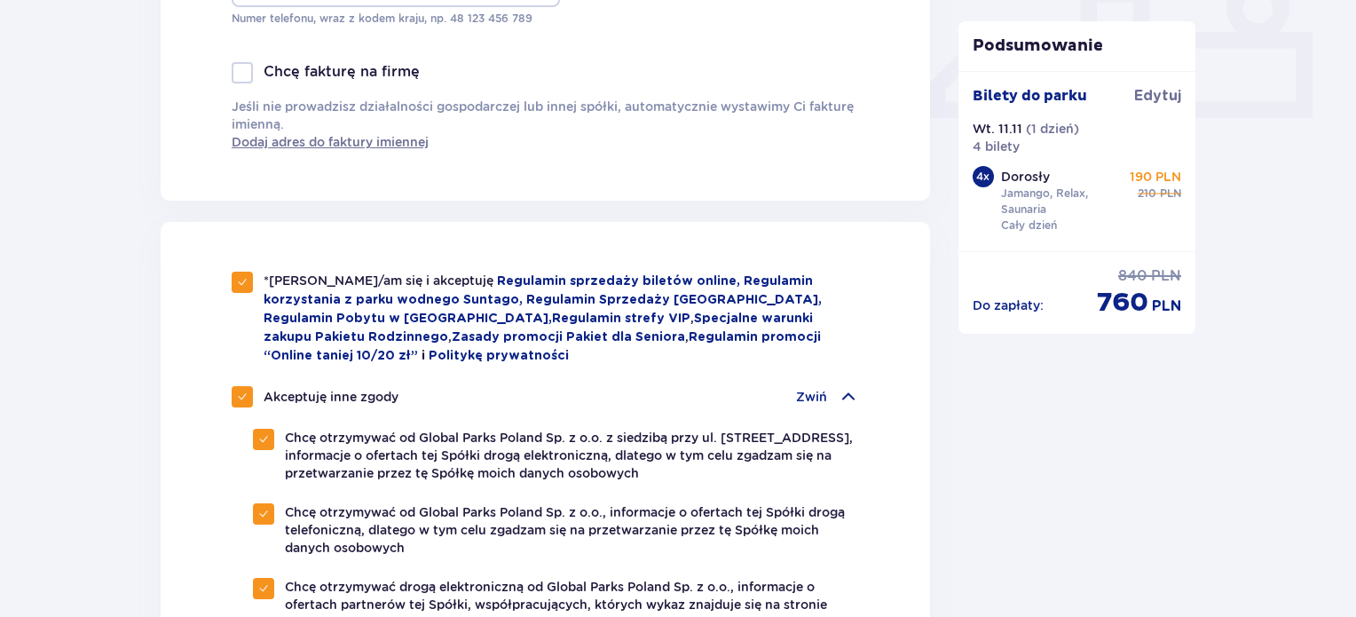
click at [231, 386] on div "*Zapoznałem/am się i akceptuję Regulamin sprzedaży biletów online, Regulamin ko…" at bounding box center [545, 622] width 769 height 801
click at [247, 391] on span at bounding box center [242, 396] width 11 height 11
checkbox input "false"
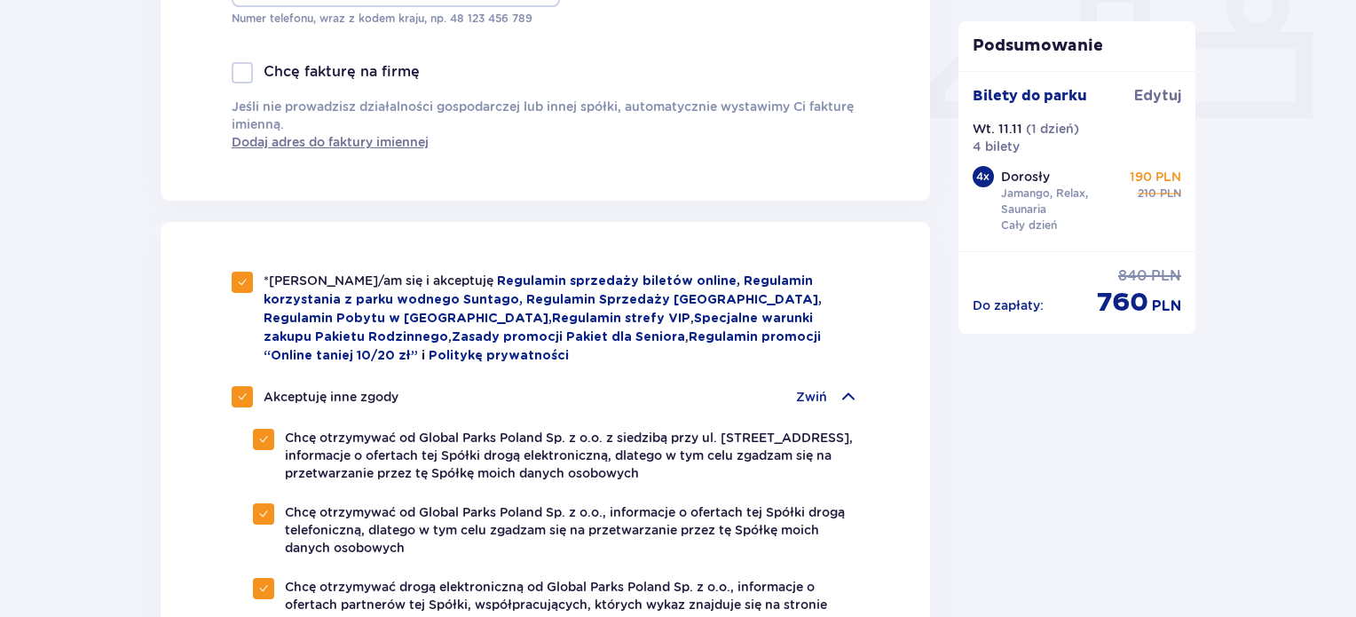
checkbox input "false"
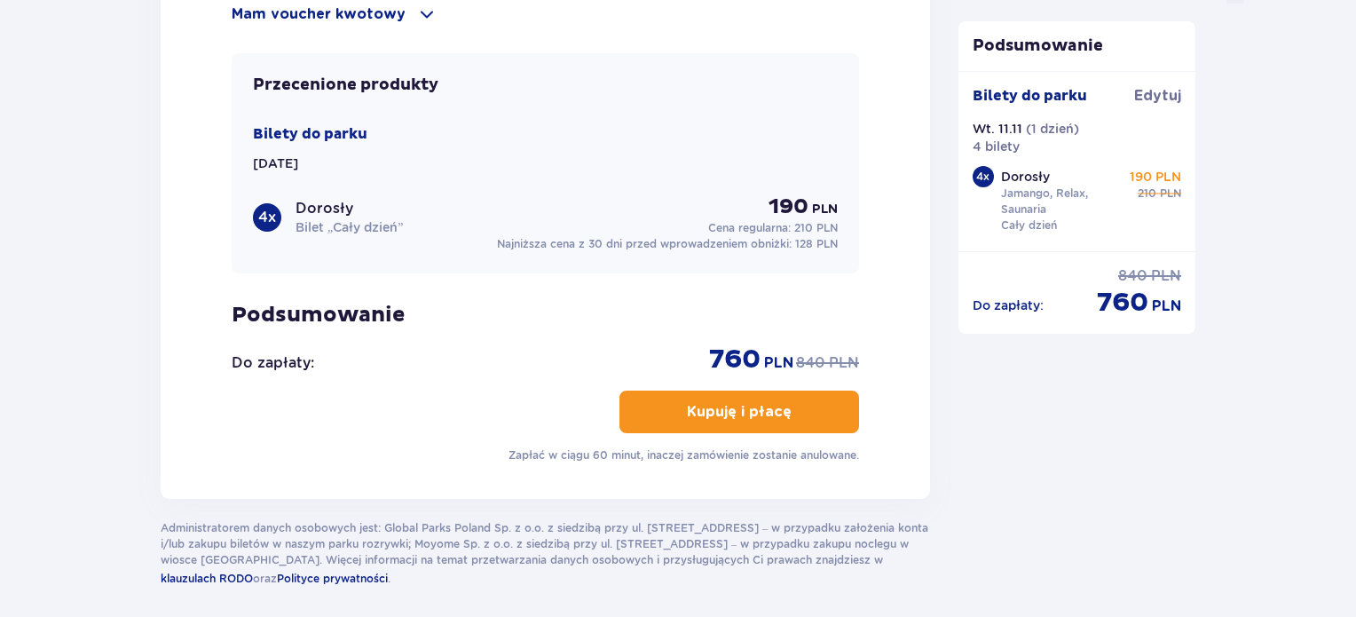
scroll to position [1952, 0]
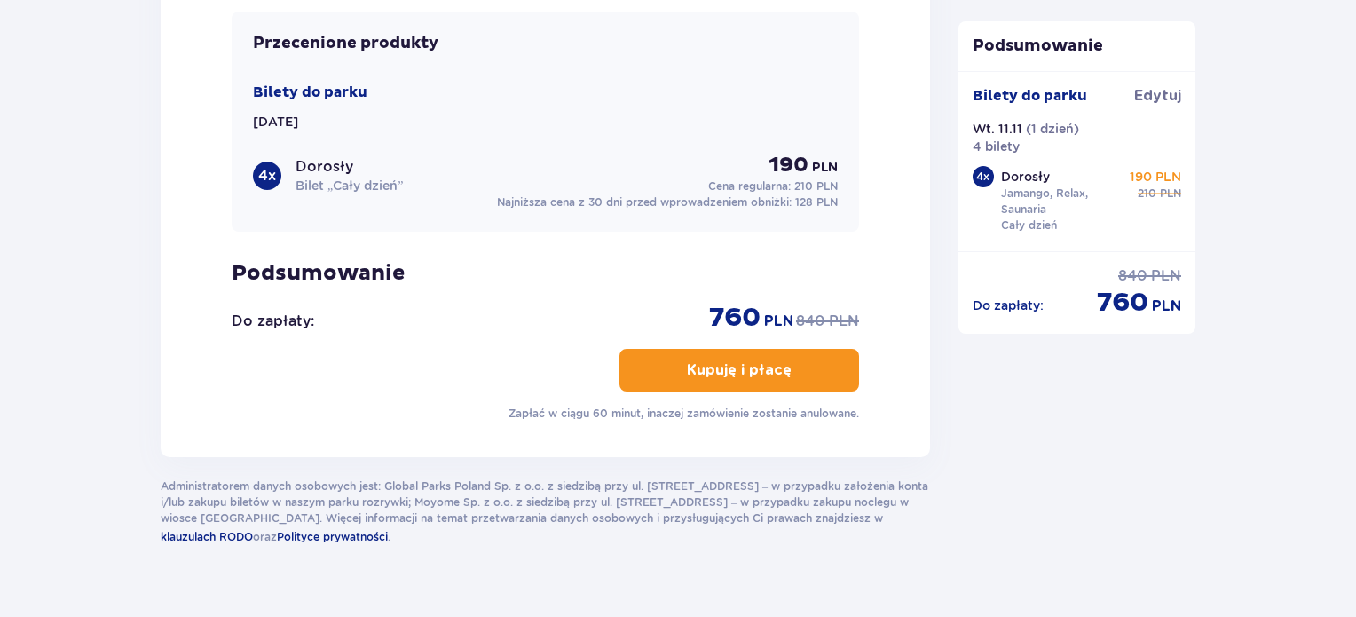
click at [737, 360] on p "Kupuję i płacę" at bounding box center [739, 370] width 105 height 20
